Goal: Task Accomplishment & Management: Use online tool/utility

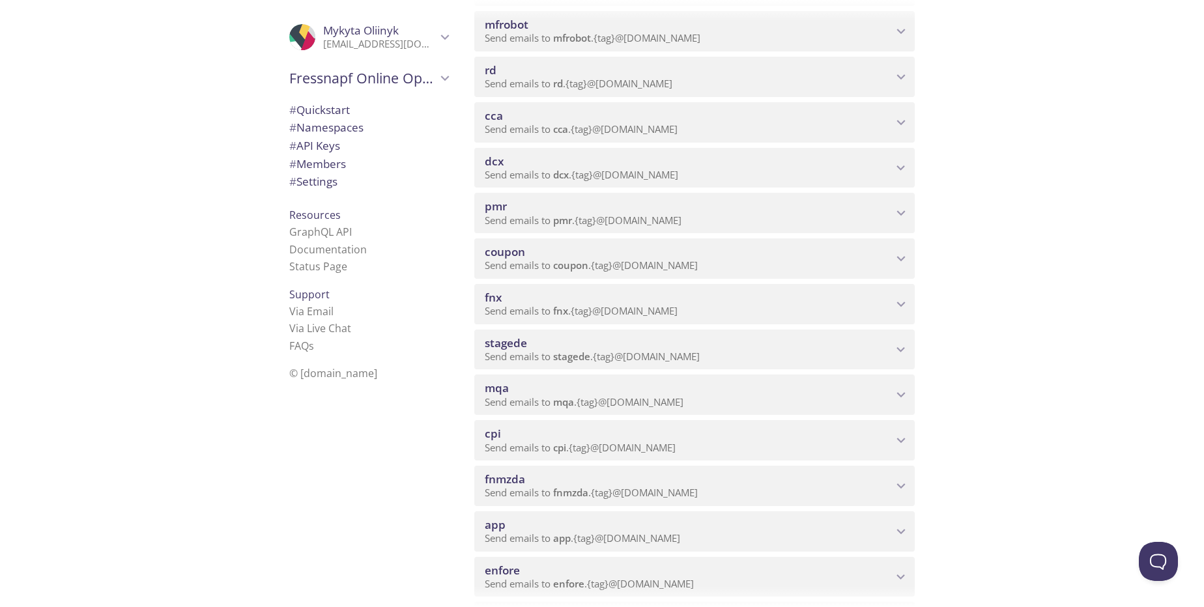
scroll to position [391, 0]
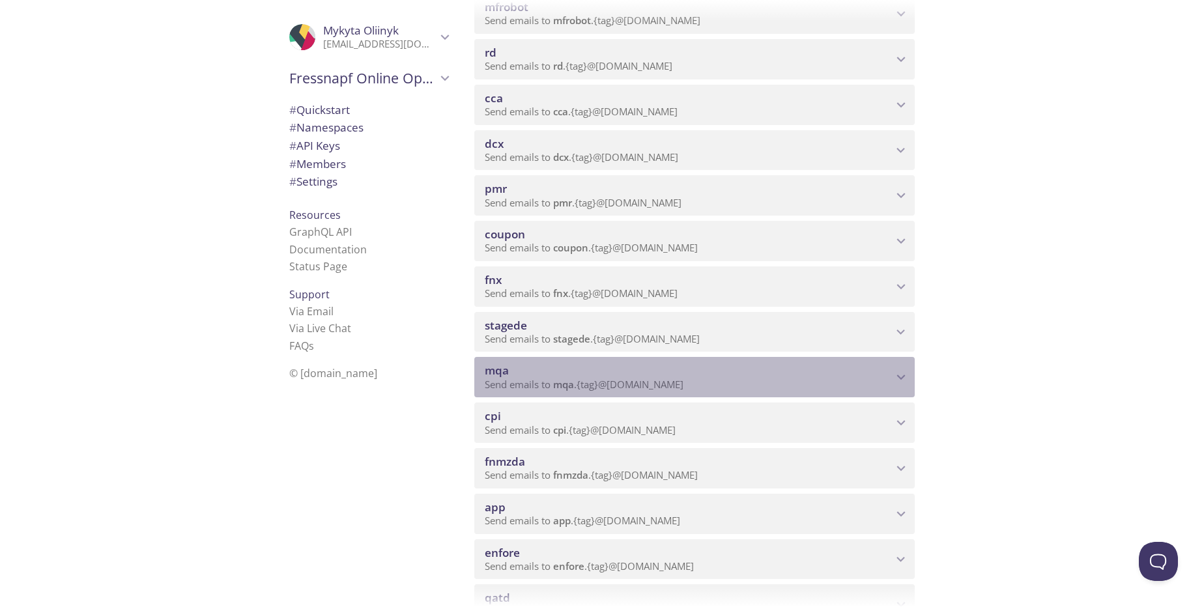
click at [599, 376] on span "mqa" at bounding box center [689, 370] width 408 height 14
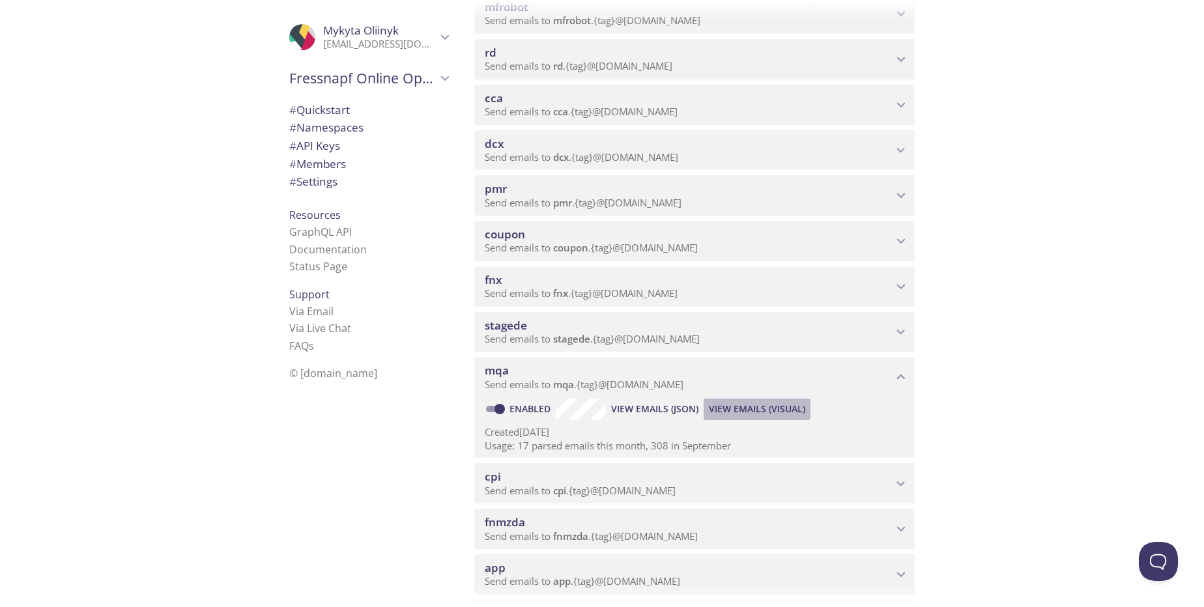
click at [739, 410] on span "View Emails (Visual)" at bounding box center [757, 409] width 96 height 16
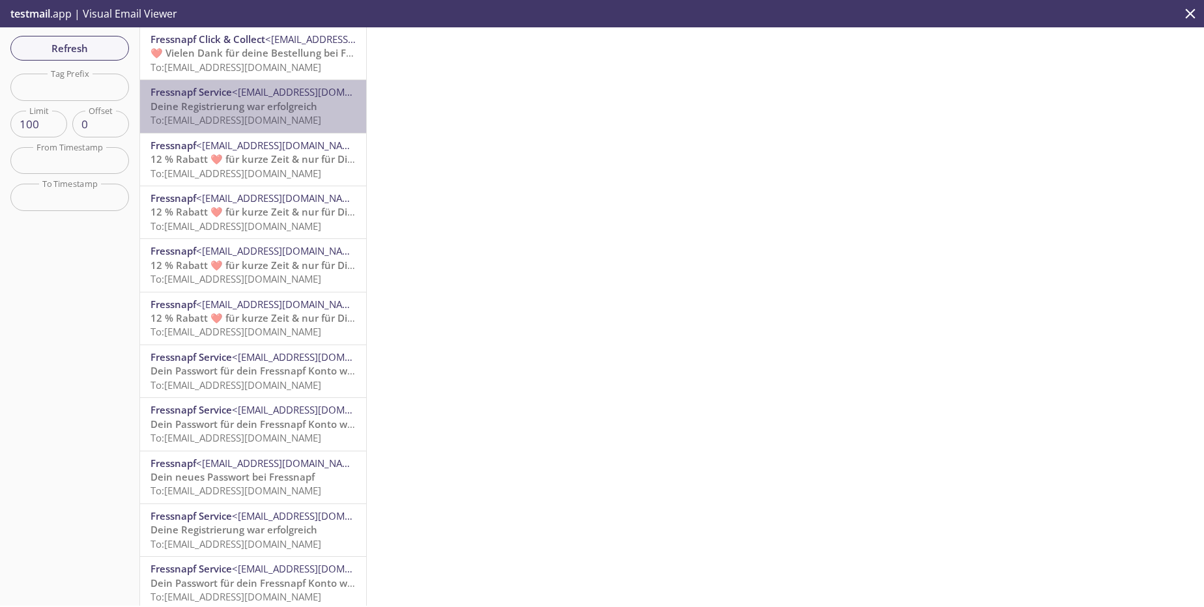
click at [274, 118] on span "To: [EMAIL_ADDRESS][DOMAIN_NAME]" at bounding box center [235, 119] width 171 height 13
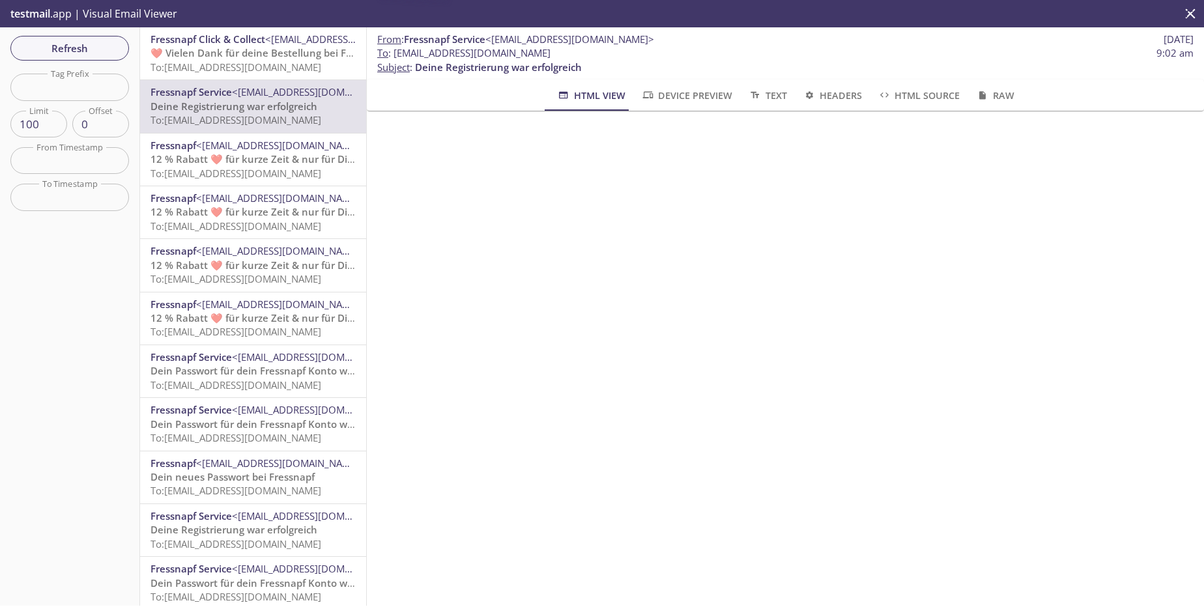
click at [283, 182] on div "Fressnapf <[EMAIL_ADDRESS][DOMAIN_NAME]> 12 % Rabatt ❤️ für kurze Zeit & nur fü…" at bounding box center [253, 160] width 226 height 52
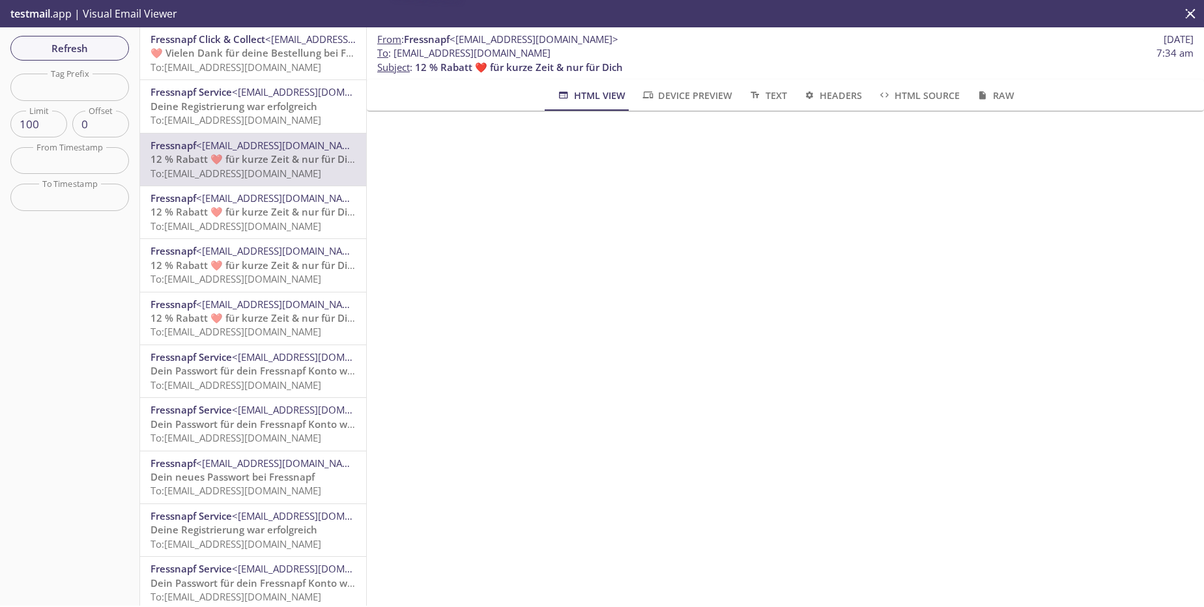
click at [289, 235] on div "Fressnapf <[EMAIL_ADDRESS][DOMAIN_NAME]> 12 % Rabatt ❤️ für kurze Zeit & nur fü…" at bounding box center [253, 212] width 226 height 52
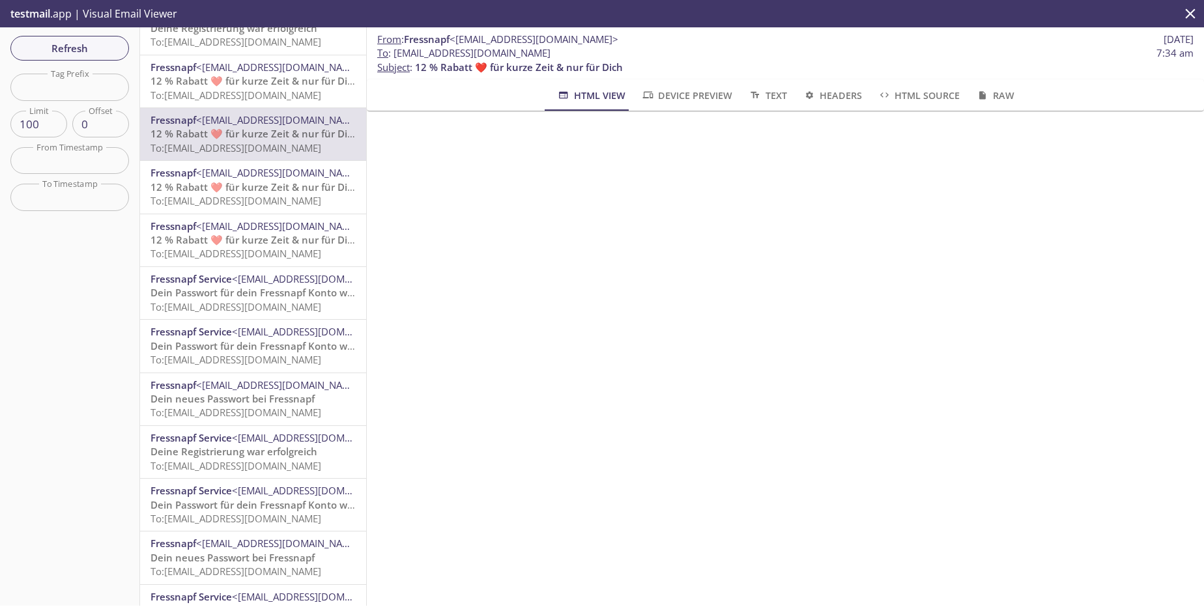
click at [249, 308] on span "To: [EMAIL_ADDRESS][DOMAIN_NAME]" at bounding box center [235, 306] width 171 height 13
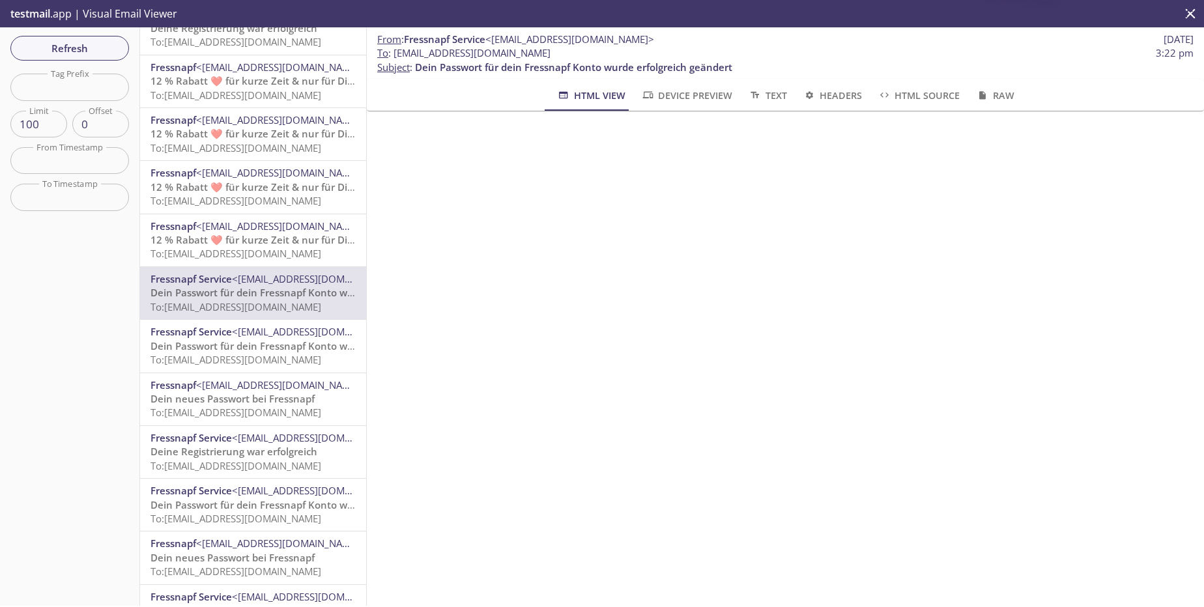
drag, startPoint x: 606, startPoint y: 57, endPoint x: 398, endPoint y: 53, distance: 208.5
click at [398, 53] on span "To : [EMAIL_ADDRESS][DOMAIN_NAME] 3:22 pm" at bounding box center [785, 53] width 816 height 14
copy span "[EMAIL_ADDRESS][DOMAIN_NAME]"
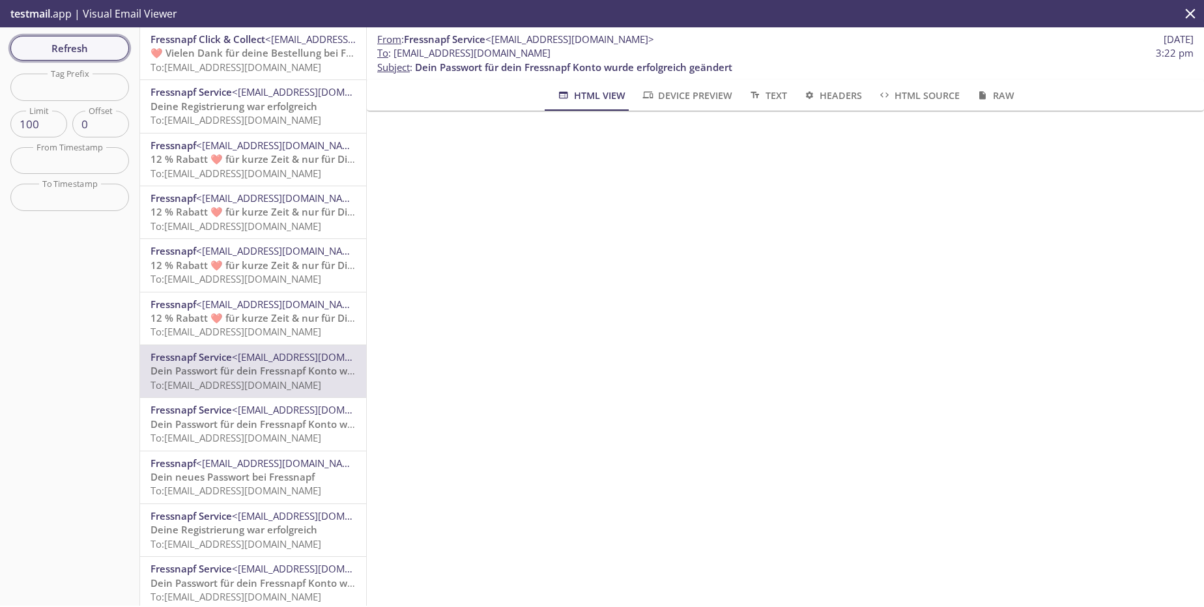
click at [105, 51] on span "Refresh" at bounding box center [70, 48] width 98 height 17
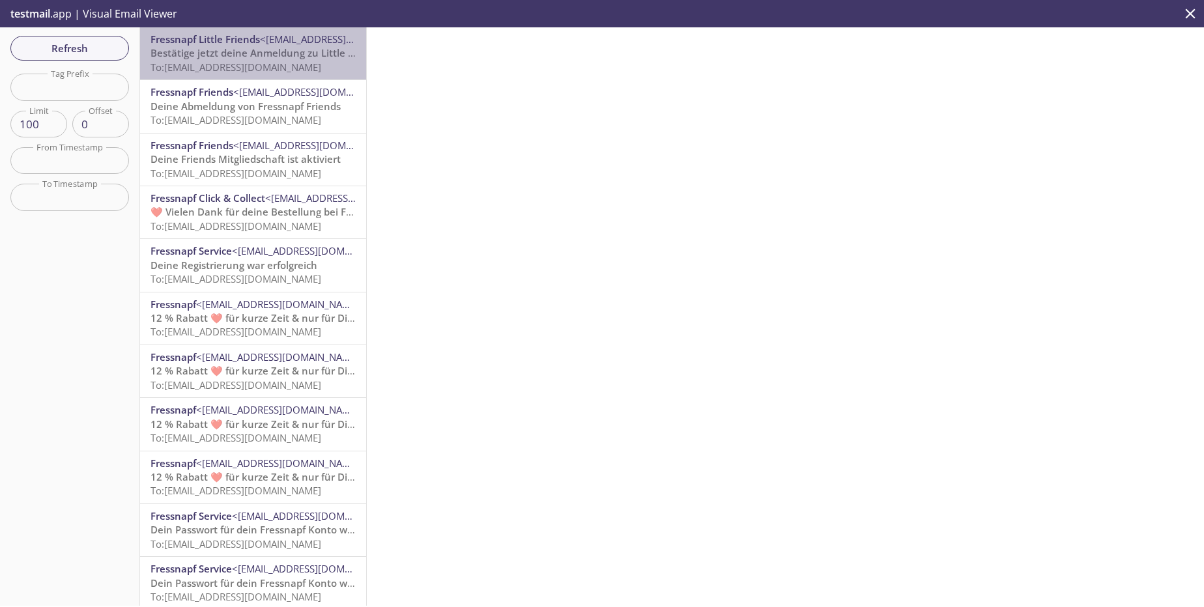
click at [300, 71] on span "To: [EMAIL_ADDRESS][DOMAIN_NAME]" at bounding box center [235, 67] width 171 height 13
